Goal: Use online tool/utility: Utilize a website feature to perform a specific function

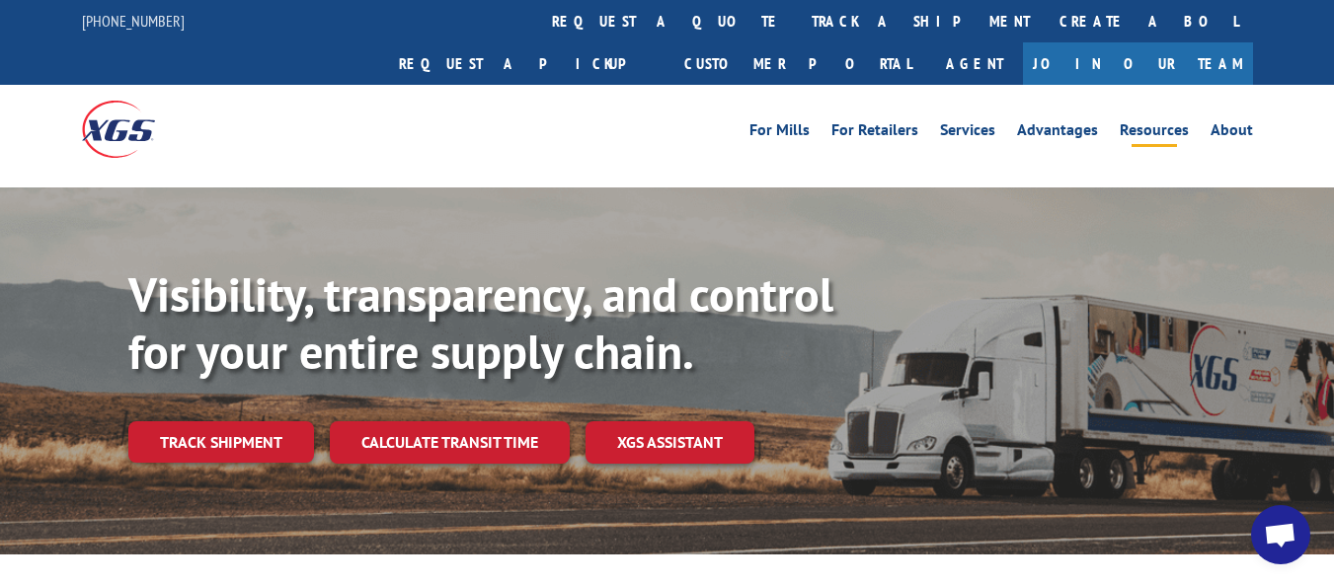
click at [1172, 122] on link "Resources" at bounding box center [1153, 133] width 69 height 22
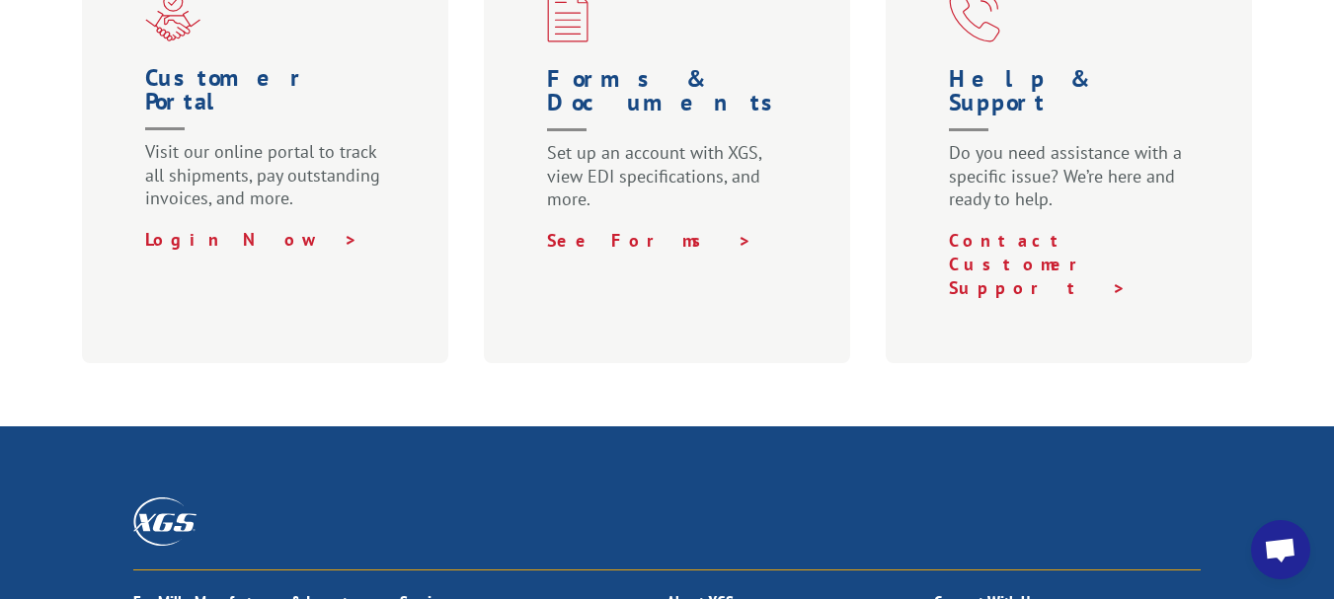
scroll to position [1571, 0]
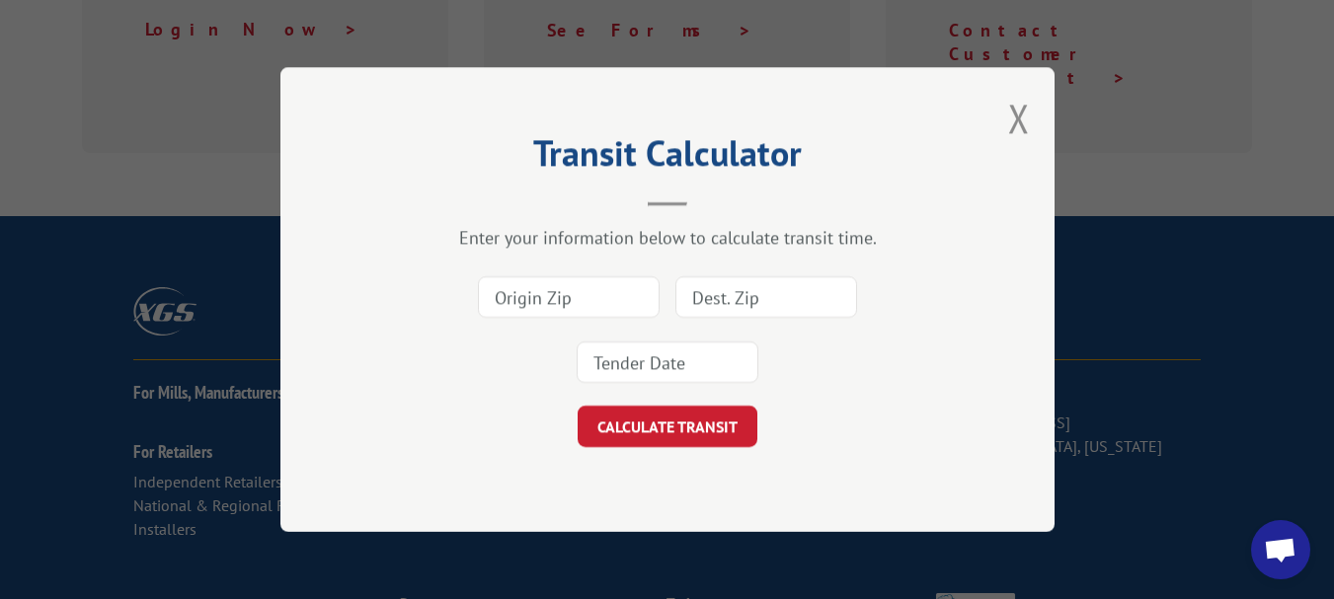
click at [588, 308] on input at bounding box center [569, 296] width 182 height 41
type input "30721"
type input "54115"
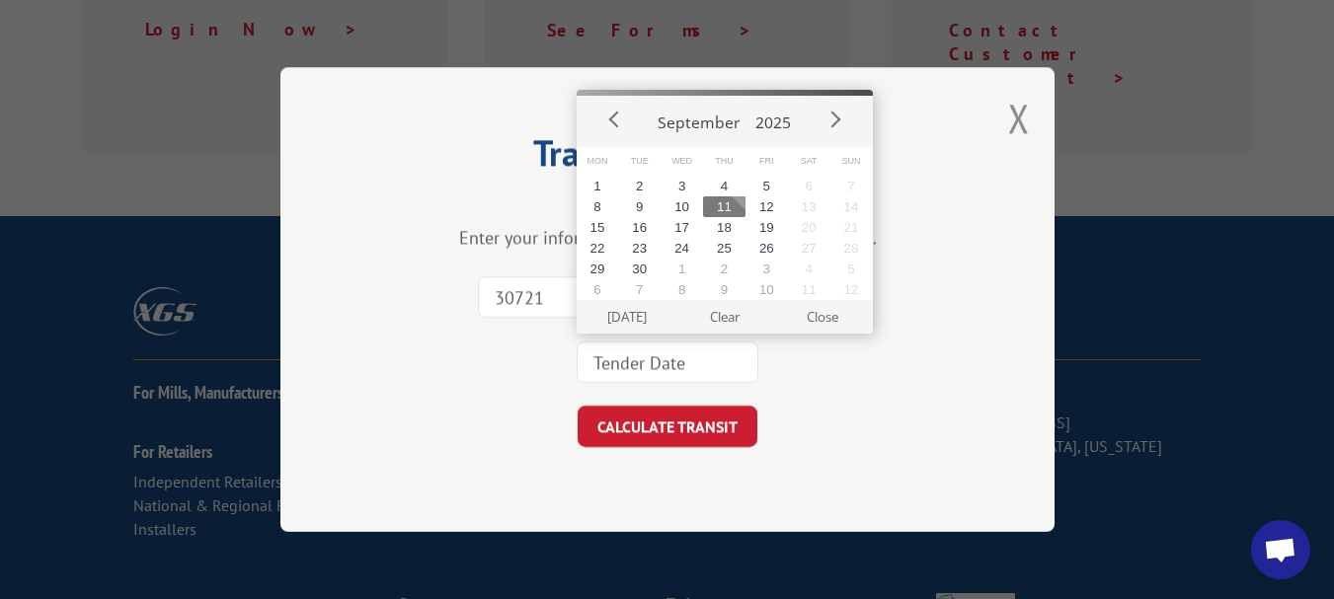
click at [720, 210] on button "11" at bounding box center [724, 206] width 42 height 21
type input "2025-09-11"
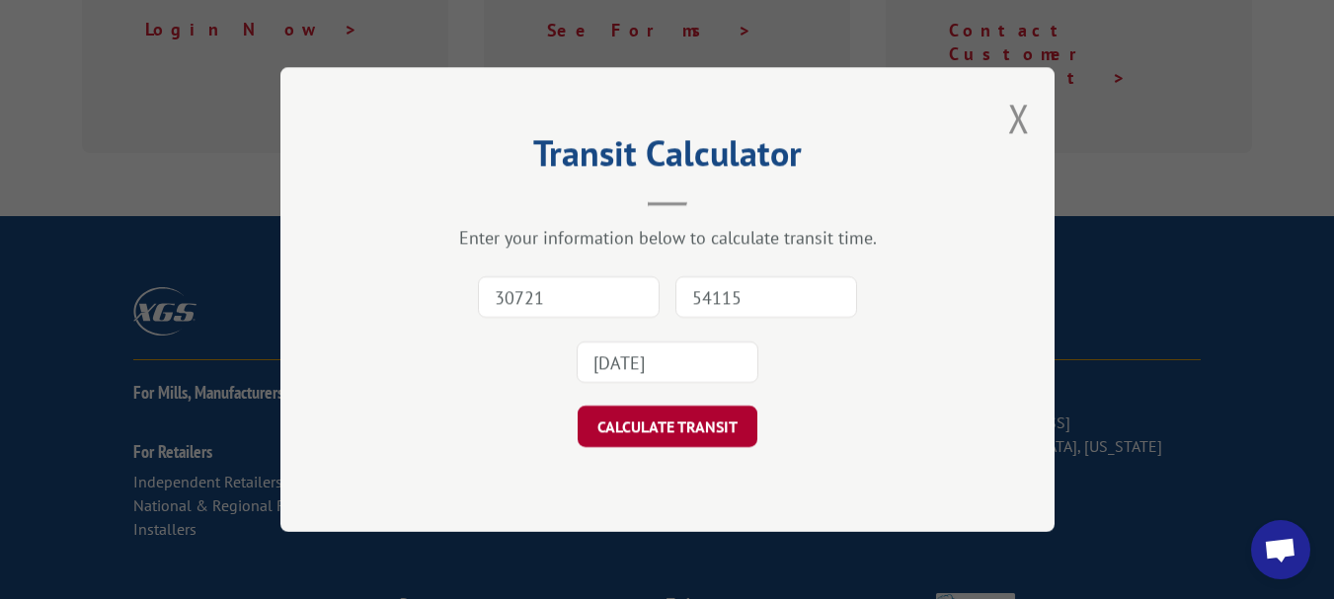
click at [678, 441] on button "CALCULATE TRANSIT" at bounding box center [667, 426] width 180 height 41
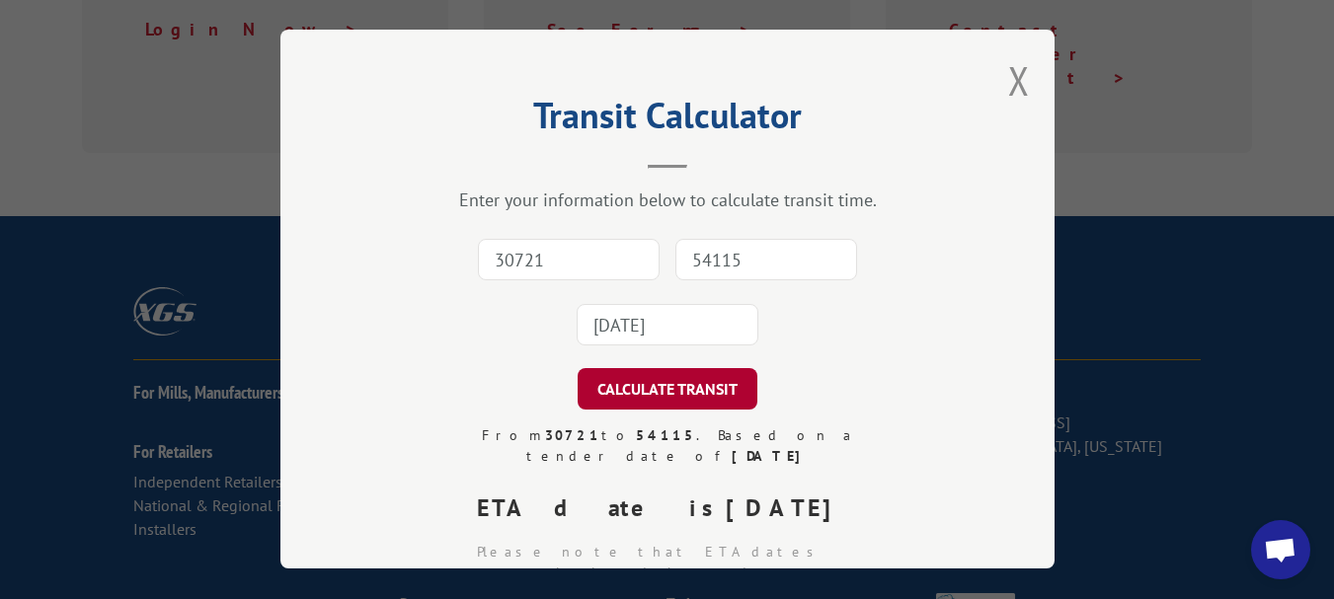
scroll to position [99, 0]
